Goal: Find specific page/section: Find specific page/section

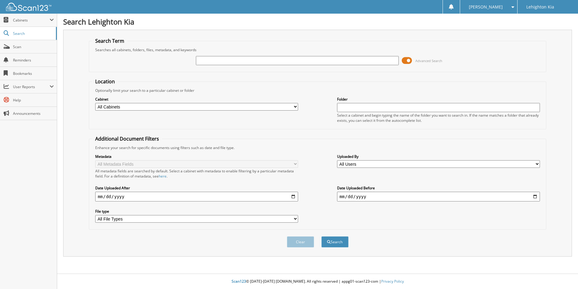
click at [224, 62] on input "text" at bounding box center [297, 60] width 203 height 9
type input "1612460"
click at [322, 236] on button "Search" at bounding box center [335, 241] width 27 height 11
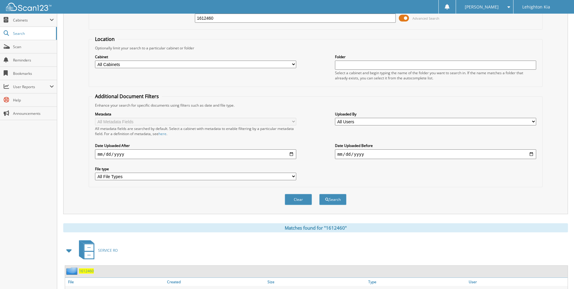
scroll to position [73, 0]
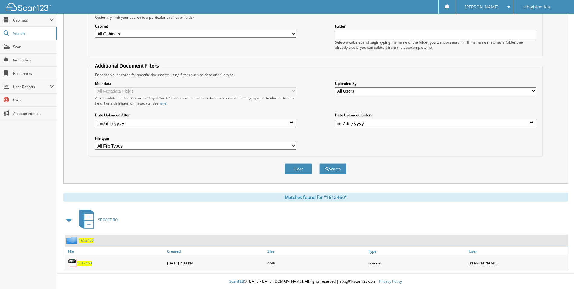
click at [88, 264] on span "1612460" at bounding box center [84, 262] width 15 height 5
